Goal: Information Seeking & Learning: Learn about a topic

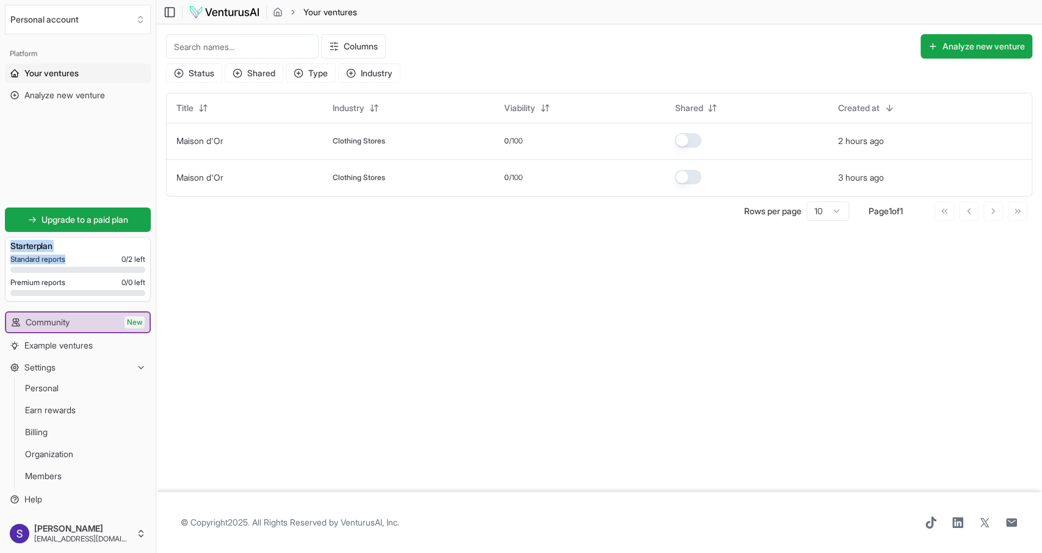
drag, startPoint x: 18, startPoint y: 250, endPoint x: 80, endPoint y: 257, distance: 62.7
click at [80, 257] on div "Starter plan Standard reports 0 / 2 left Premium reports 0 / 0 left" at bounding box center [78, 269] width 146 height 65
click at [323, 308] on main "Toggle Sidebar Your ventures Your ventures Columns Analyze new venture Status S…" at bounding box center [599, 276] width 886 height 553
click at [211, 146] on button "Maison d'Or" at bounding box center [199, 141] width 47 height 12
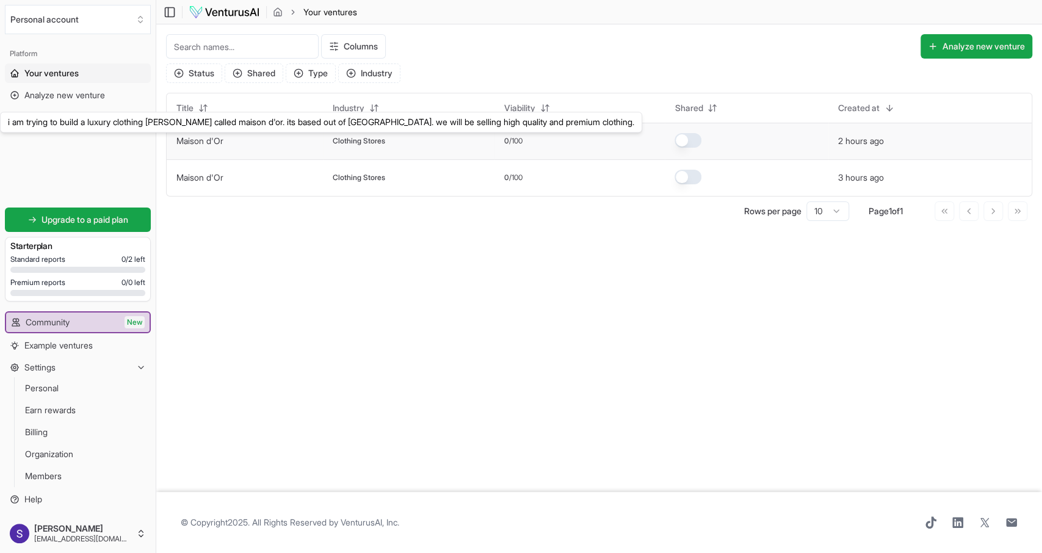
click at [209, 144] on link "Maison d'Or" at bounding box center [199, 141] width 47 height 10
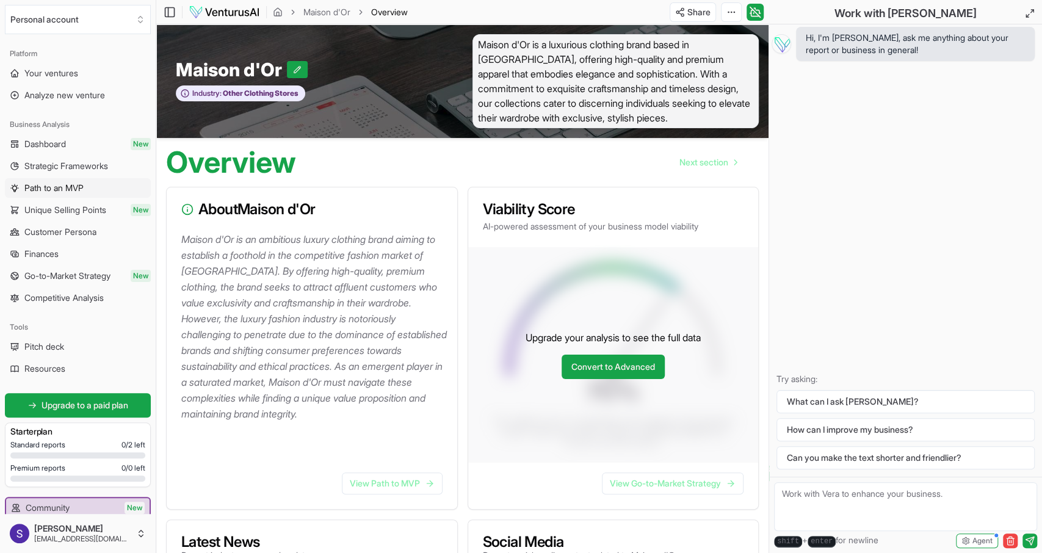
click at [54, 189] on span "Path to an MVP" at bounding box center [53, 188] width 59 height 12
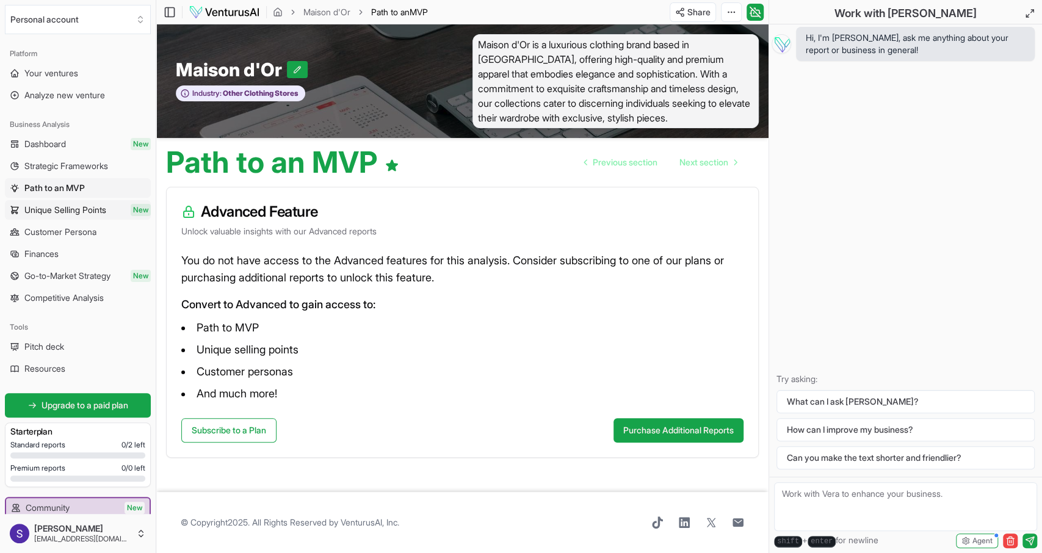
click at [65, 215] on span "Unique Selling Points" at bounding box center [65, 210] width 82 height 12
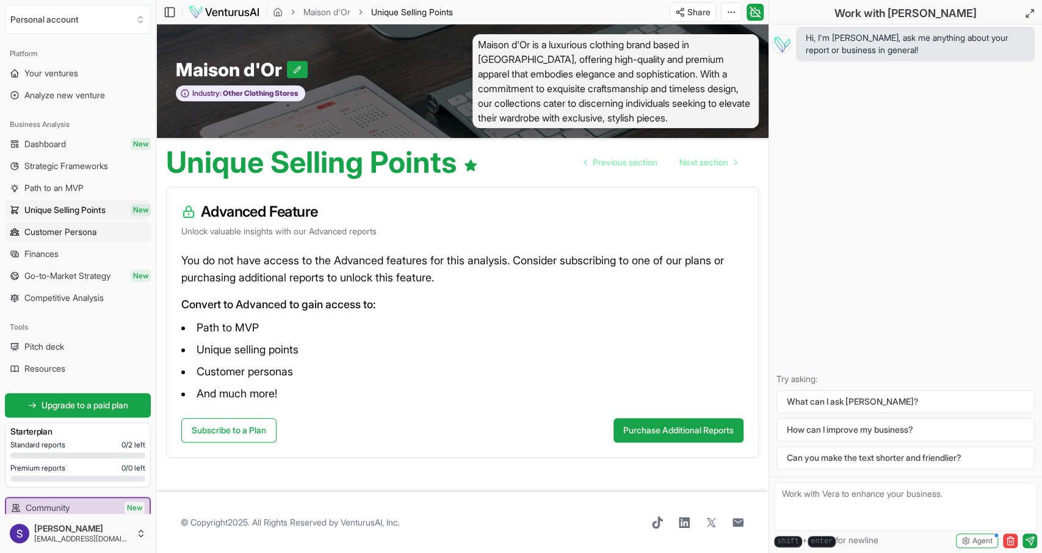
click at [85, 233] on span "Customer Persona" at bounding box center [60, 232] width 72 height 12
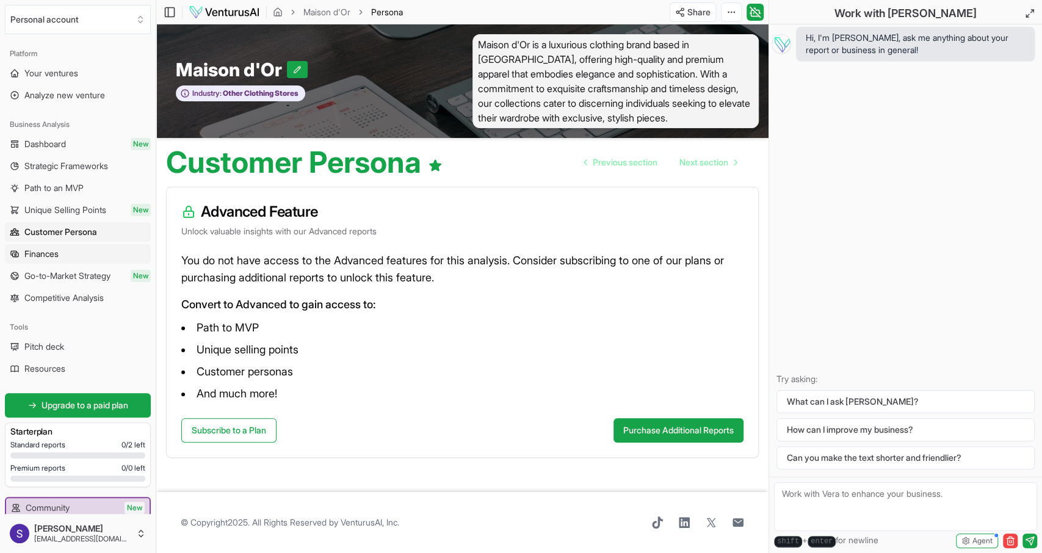
click at [68, 256] on link "Finances" at bounding box center [78, 254] width 146 height 20
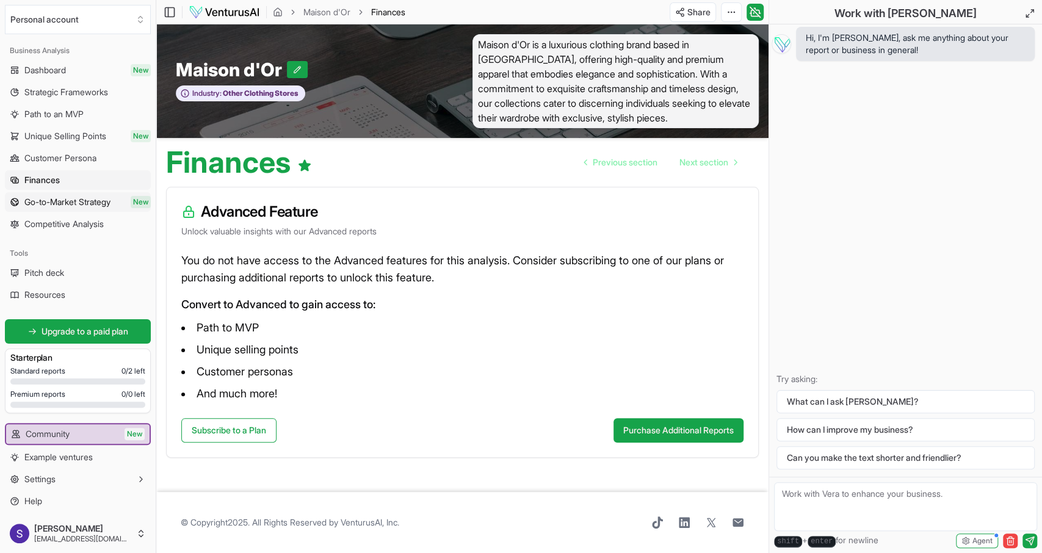
scroll to position [75, 0]
click at [85, 294] on link "Resources" at bounding box center [78, 294] width 146 height 20
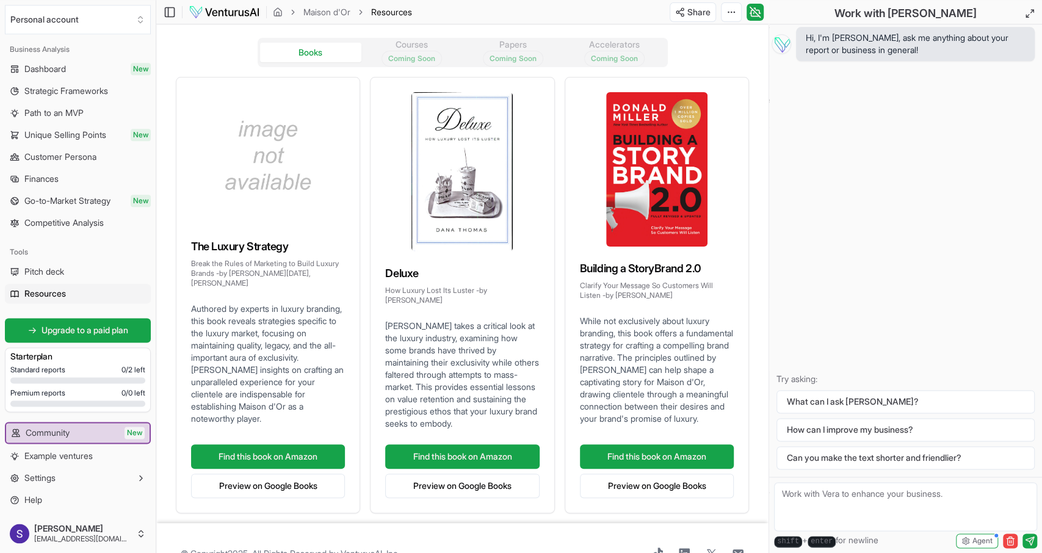
scroll to position [61, 0]
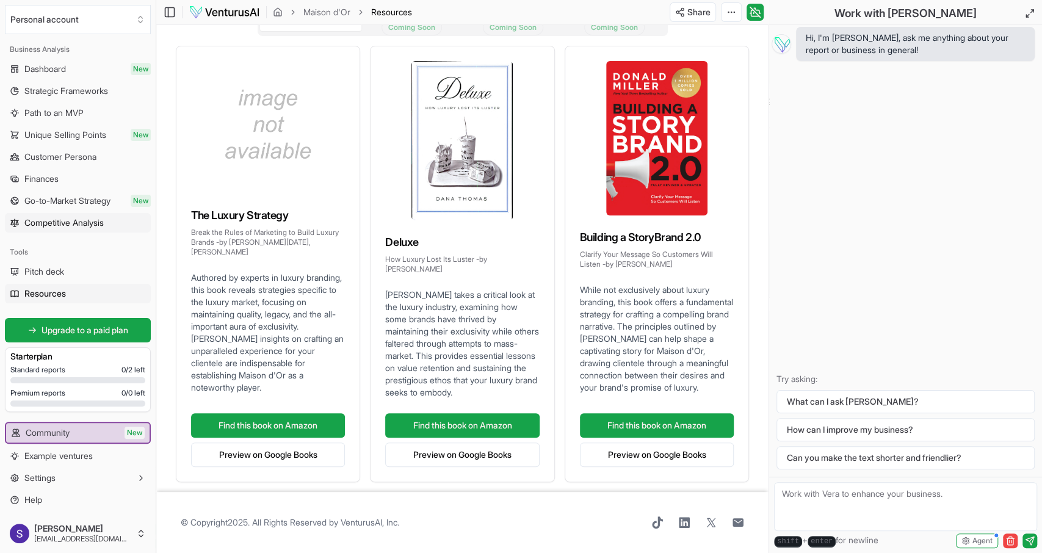
click at [74, 225] on span "Competitive Analysis" at bounding box center [63, 223] width 79 height 12
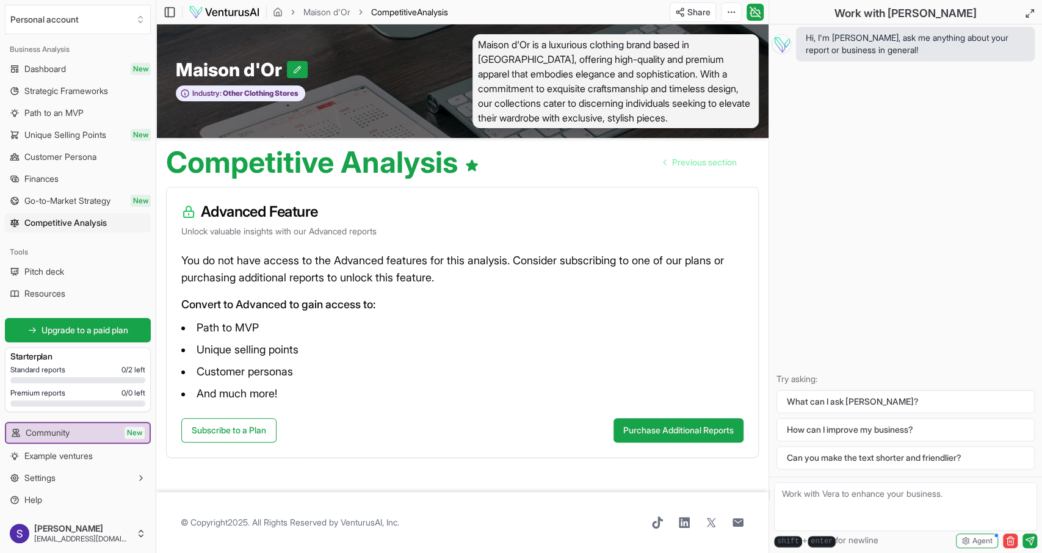
click at [573, 76] on span "Maison d'Or is a luxurious clothing brand based in [GEOGRAPHIC_DATA], offering …" at bounding box center [615, 81] width 287 height 94
click at [574, 74] on span "Maison d'Or is a luxurious clothing brand based in [GEOGRAPHIC_DATA], offering …" at bounding box center [615, 81] width 287 height 94
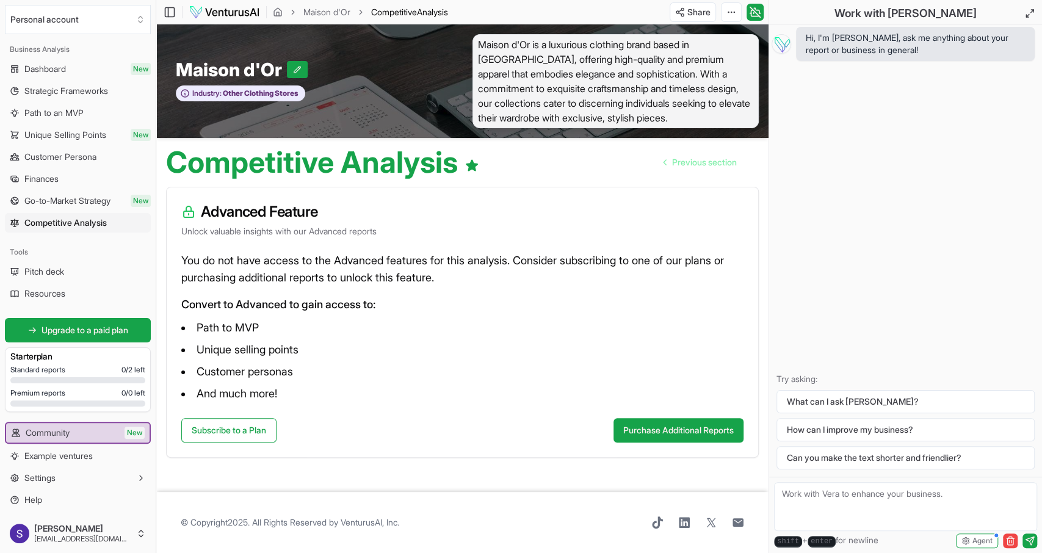
click at [574, 74] on span "Maison d'Or is a luxurious clothing brand based in [GEOGRAPHIC_DATA], offering …" at bounding box center [615, 81] width 287 height 94
